Goal: Transaction & Acquisition: Subscribe to service/newsletter

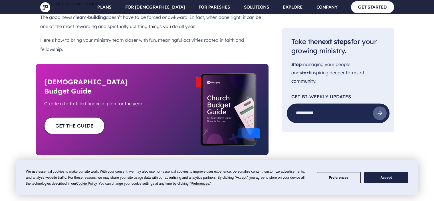
scroll to position [399, 0]
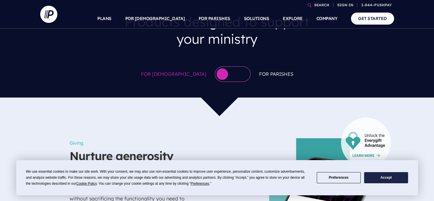
scroll to position [285, 0]
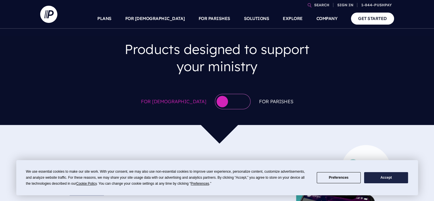
drag, startPoint x: 205, startPoint y: 85, endPoint x: 239, endPoint y: 85, distance: 33.4
click at [239, 88] on div "For Churches For Parishes" at bounding box center [217, 101] width 434 height 27
click at [230, 94] on div at bounding box center [233, 101] width 36 height 15
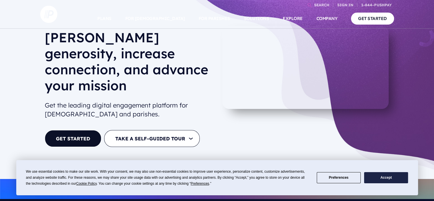
scroll to position [0, 0]
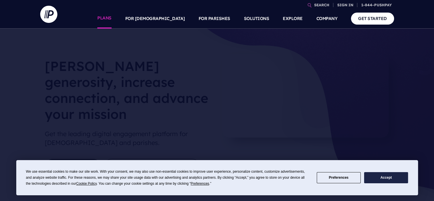
click at [112, 17] on link "PLANS" at bounding box center [104, 19] width 14 height 20
